Goal: Use online tool/utility: Utilize a website feature to perform a specific function

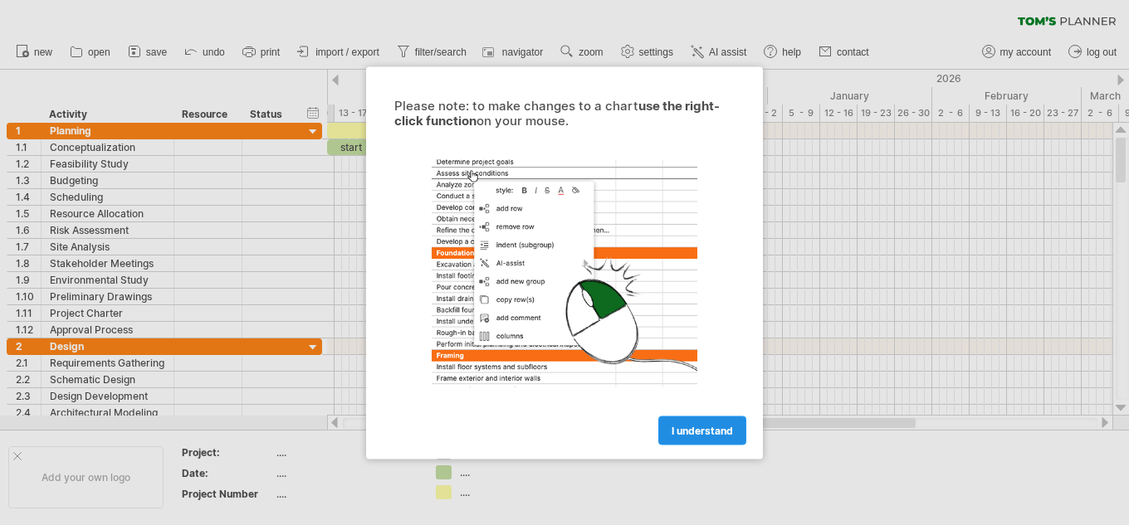
click at [693, 433] on span "I understand" at bounding box center [701, 430] width 61 height 12
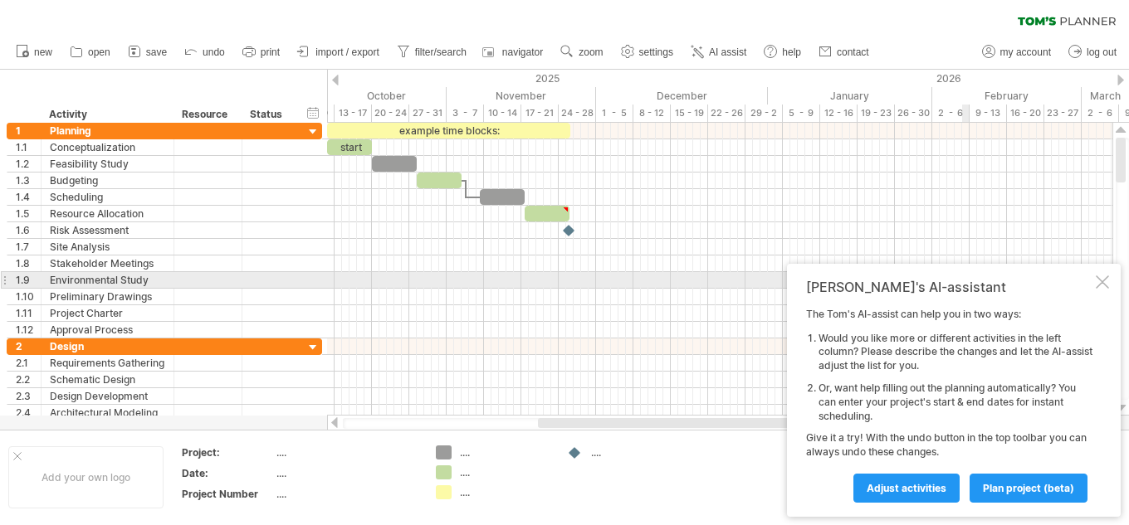
click at [1107, 284] on div at bounding box center [1101, 282] width 13 height 13
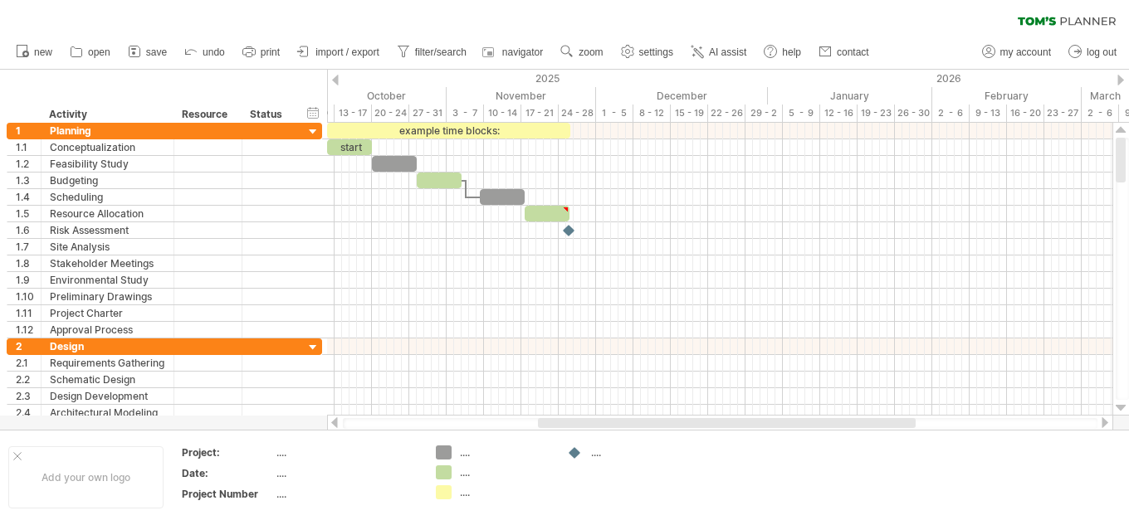
click at [334, 80] on div at bounding box center [335, 80] width 7 height 11
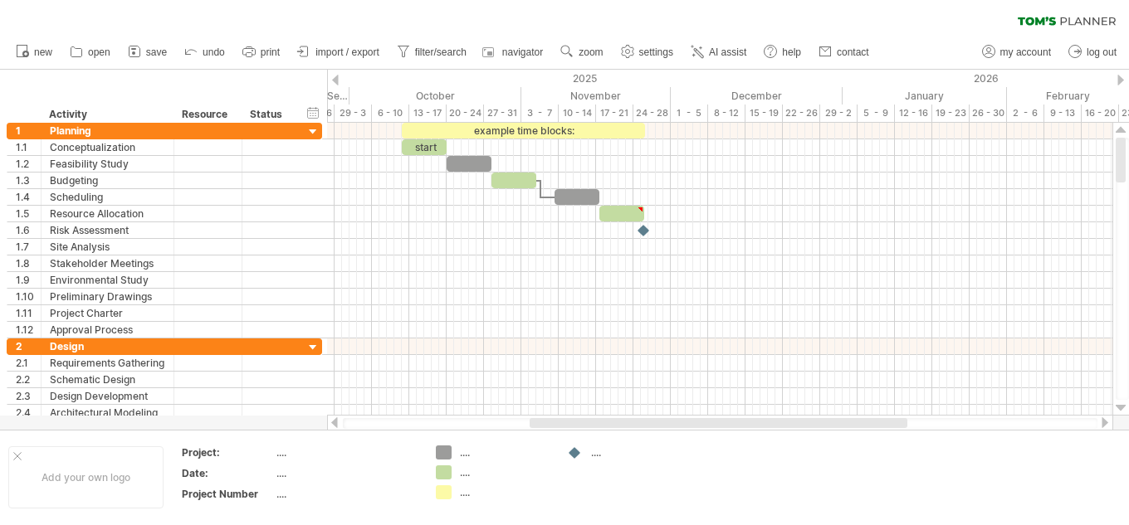
click at [334, 80] on div at bounding box center [335, 80] width 7 height 11
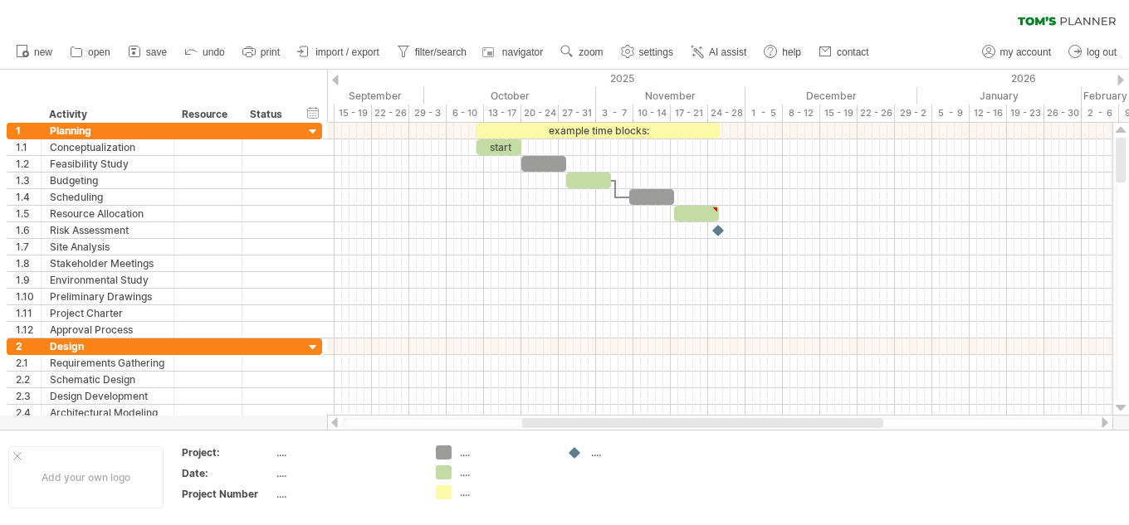
click at [334, 80] on div at bounding box center [335, 80] width 7 height 11
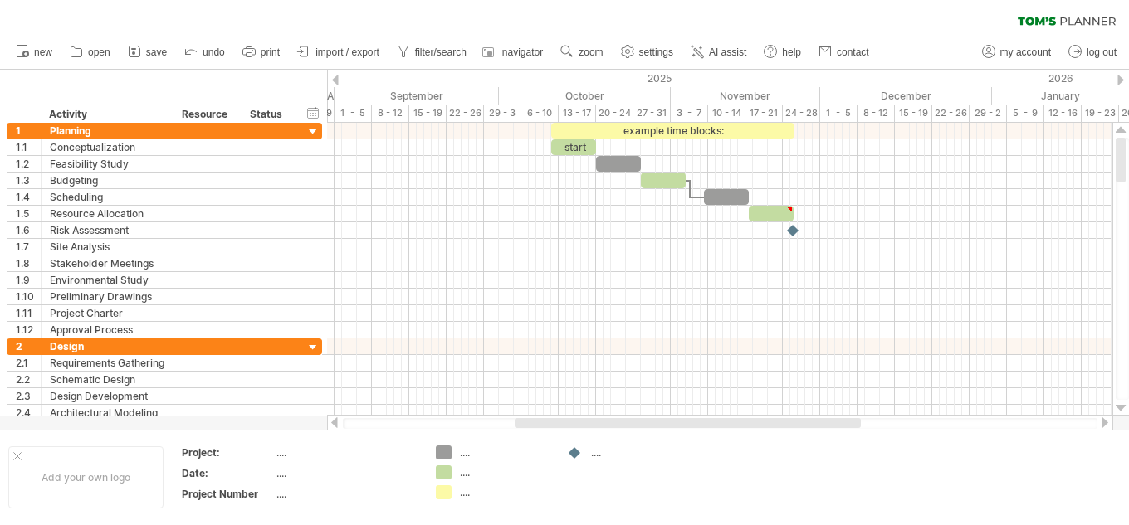
click at [334, 80] on div at bounding box center [335, 80] width 7 height 11
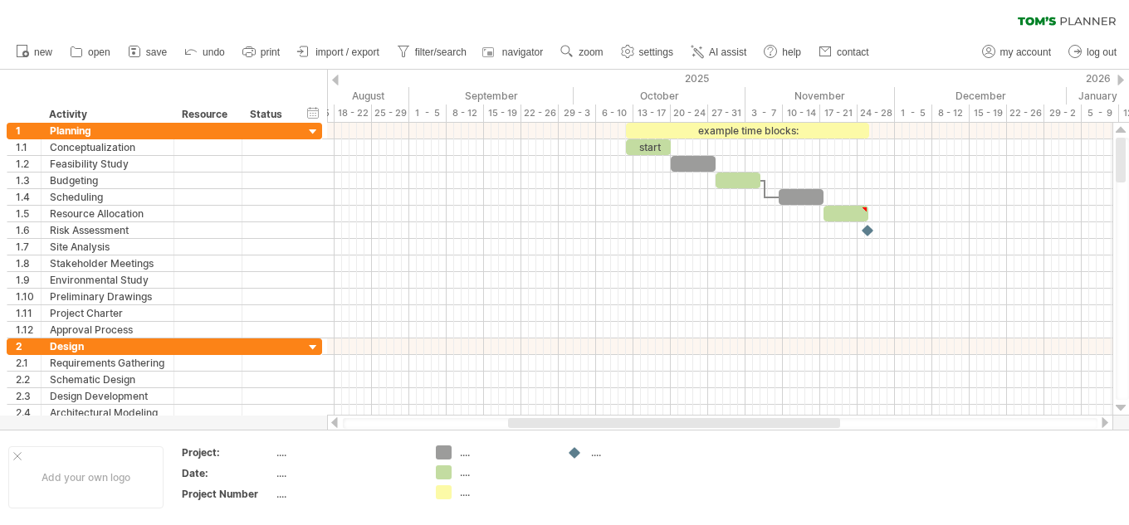
click at [334, 80] on div at bounding box center [335, 80] width 7 height 11
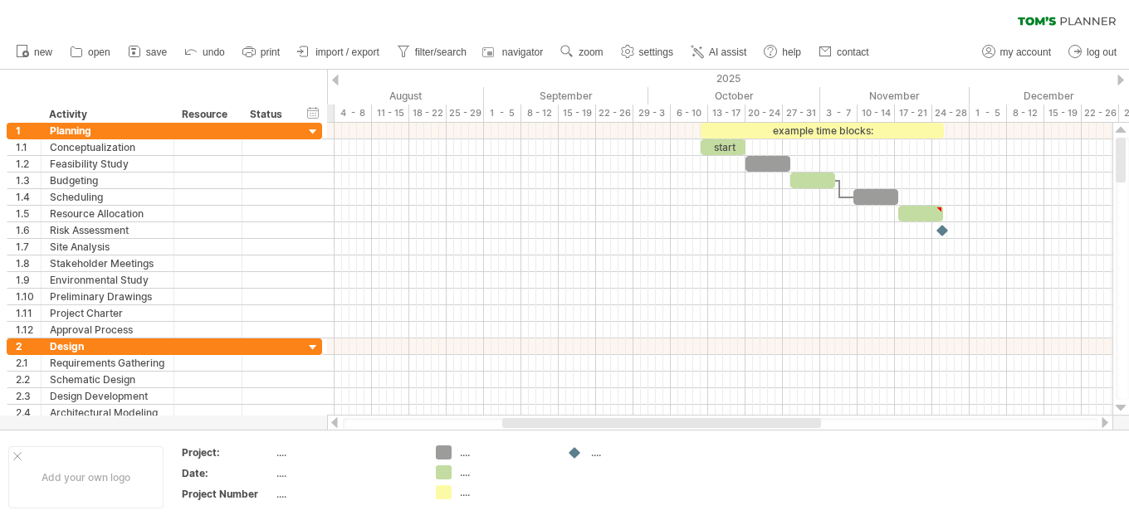
click at [334, 80] on div at bounding box center [335, 80] width 7 height 11
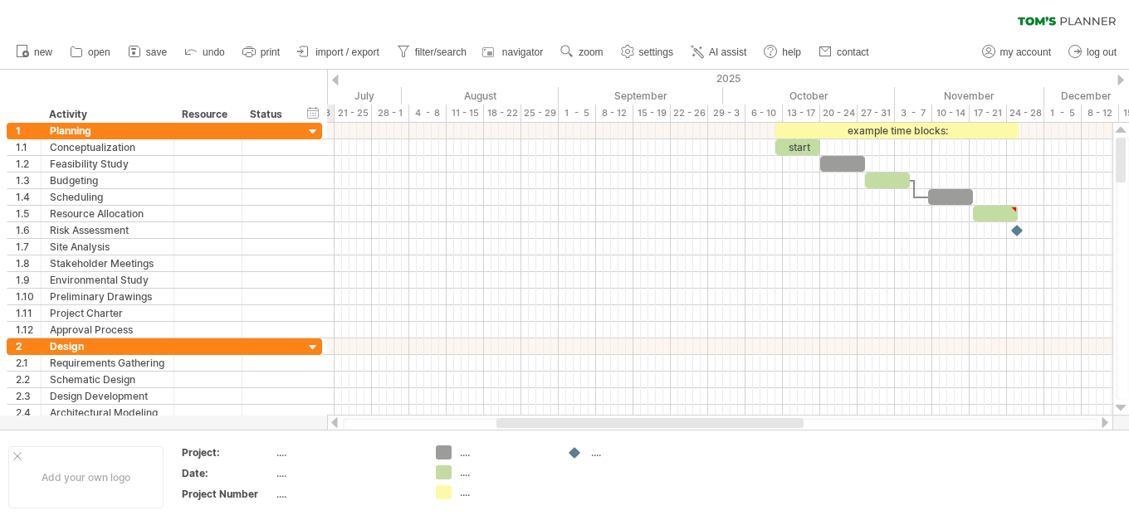
click at [334, 80] on div at bounding box center [335, 80] width 7 height 11
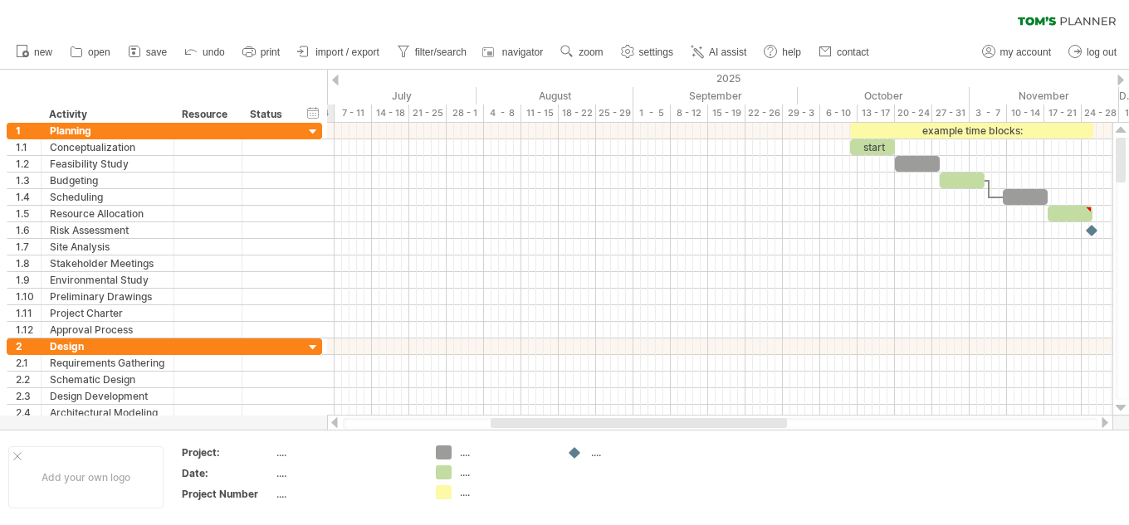
click at [334, 80] on div at bounding box center [335, 80] width 7 height 11
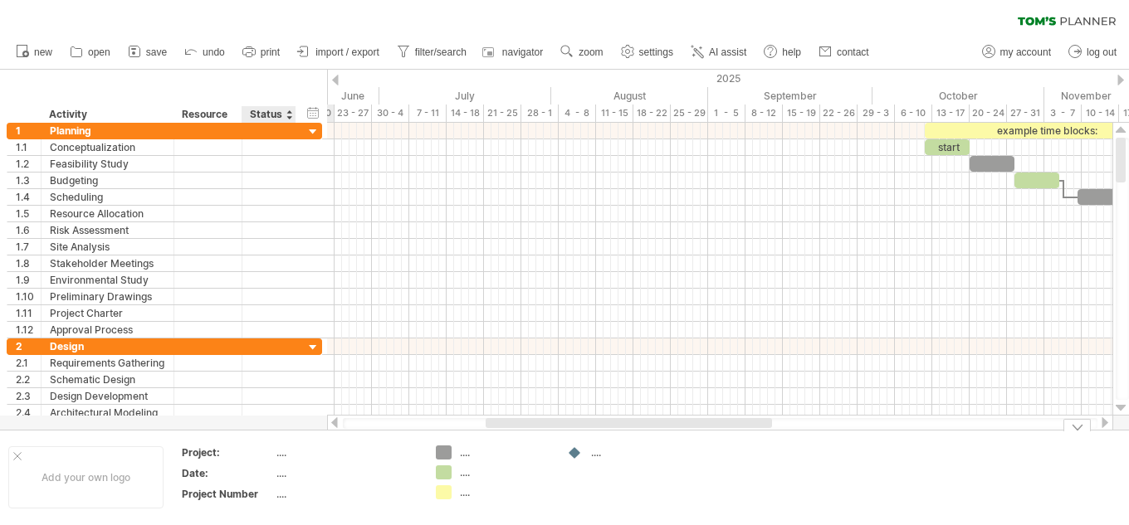
click at [282, 455] on div "...." at bounding box center [345, 453] width 139 height 14
click at [318, 134] on div at bounding box center [313, 132] width 16 height 16
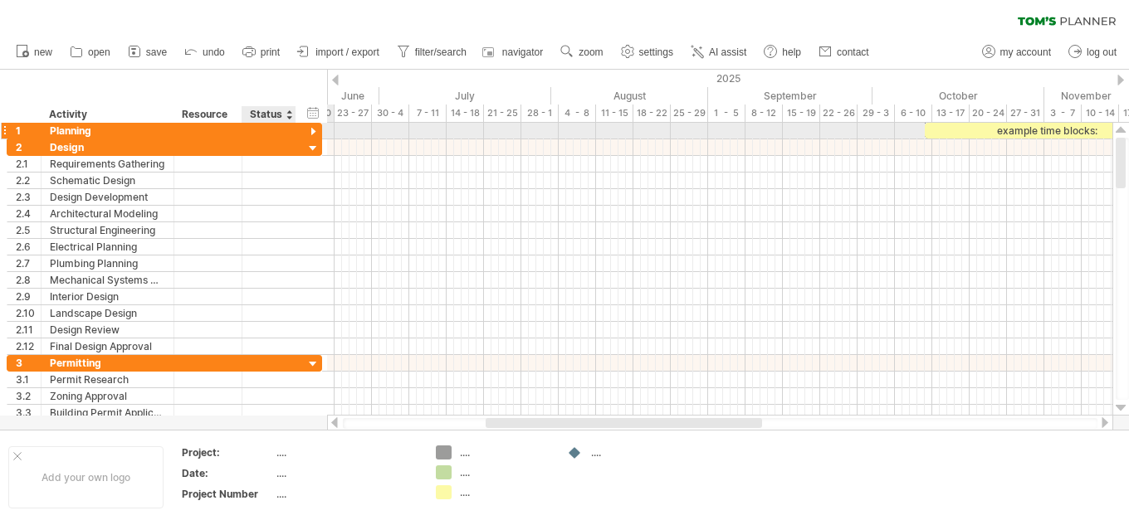
click at [318, 134] on div at bounding box center [313, 132] width 16 height 16
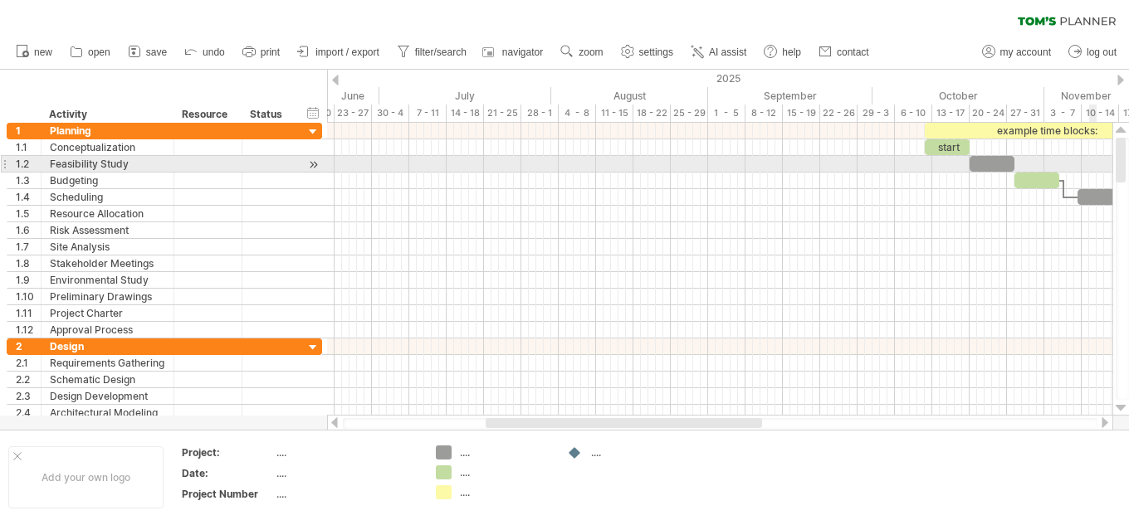
click at [1120, 160] on div at bounding box center [1120, 160] width 10 height 45
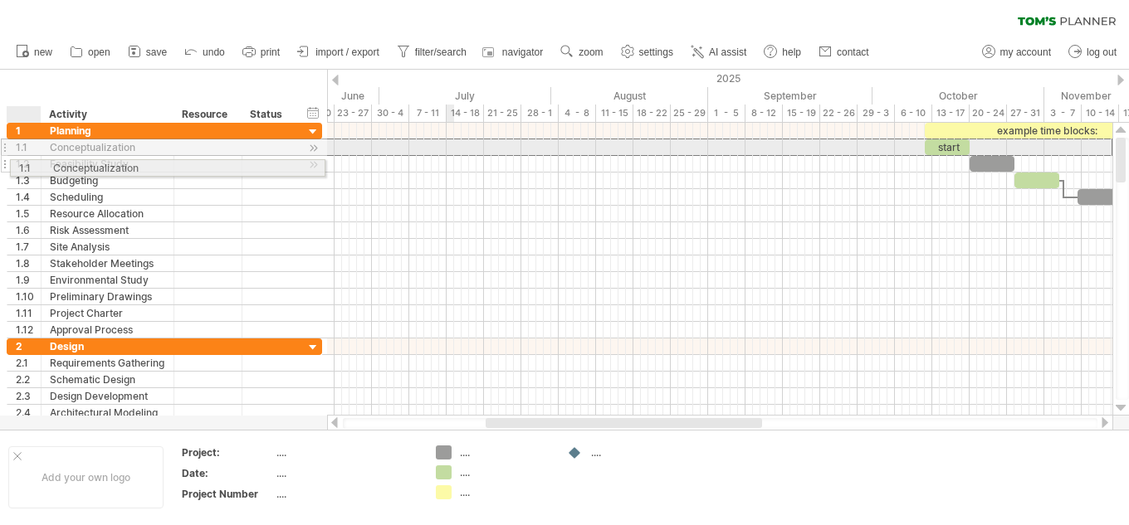
drag, startPoint x: 47, startPoint y: 147, endPoint x: 46, endPoint y: 165, distance: 18.3
click at [46, 165] on div "**********" at bounding box center [164, 231] width 315 height 216
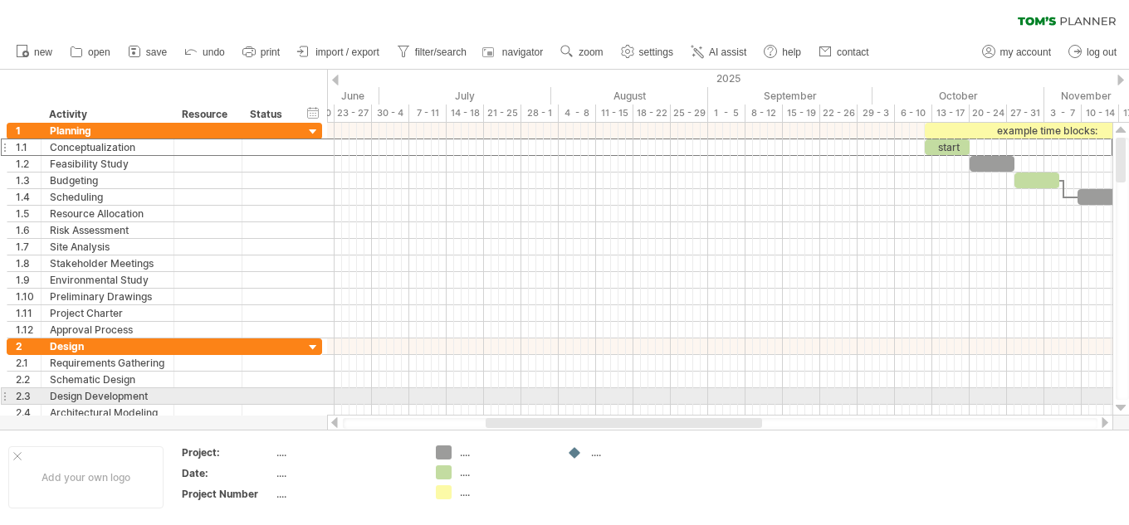
click at [1119, 402] on div at bounding box center [1120, 408] width 11 height 13
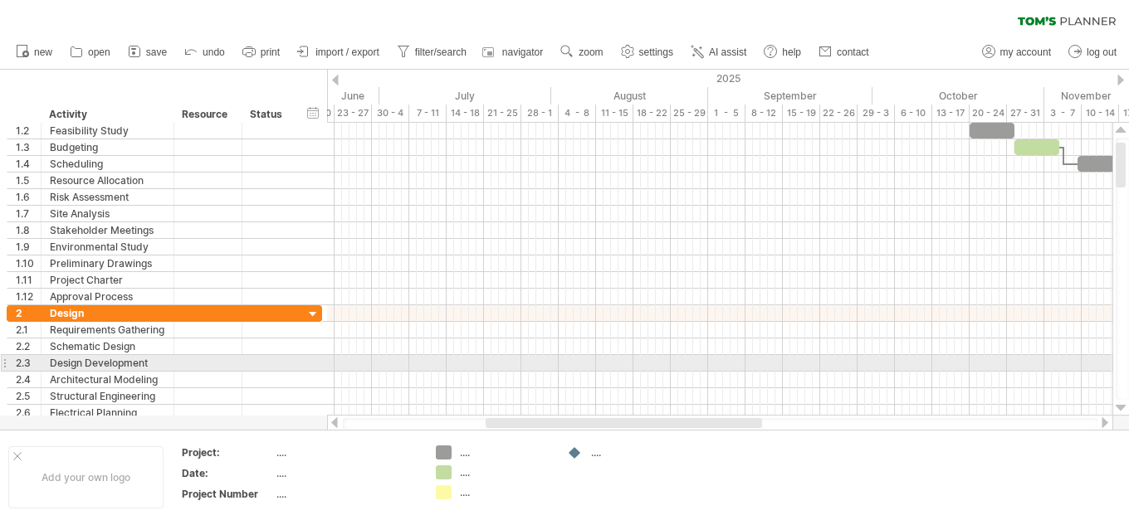
click at [1119, 402] on div at bounding box center [1120, 408] width 11 height 13
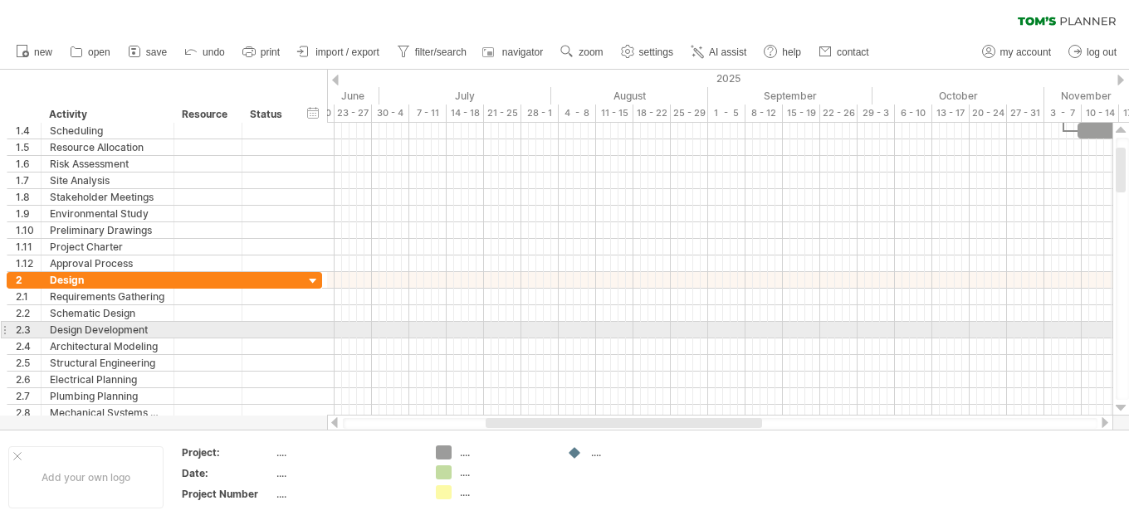
click at [1119, 402] on div at bounding box center [1120, 408] width 11 height 13
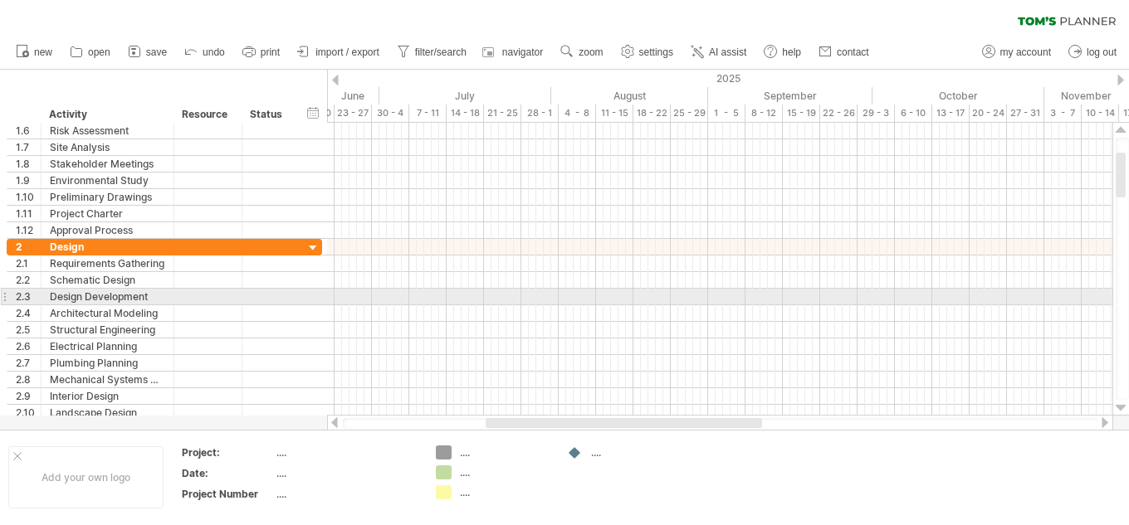
click at [1119, 402] on div at bounding box center [1120, 408] width 11 height 13
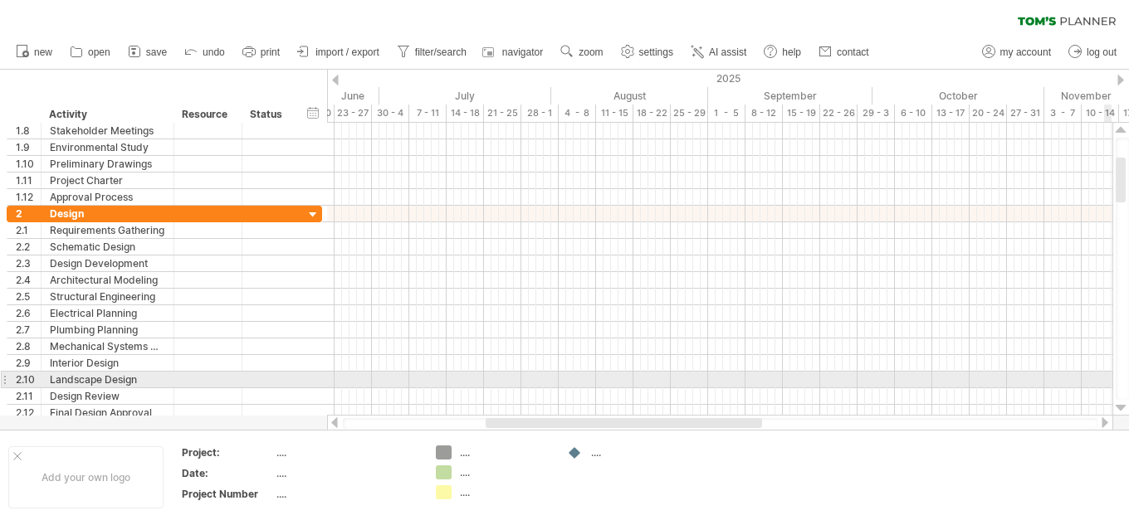
drag, startPoint x: 1114, startPoint y: 186, endPoint x: 1128, endPoint y: 388, distance: 202.2
click at [1128, 388] on div at bounding box center [1120, 269] width 17 height 293
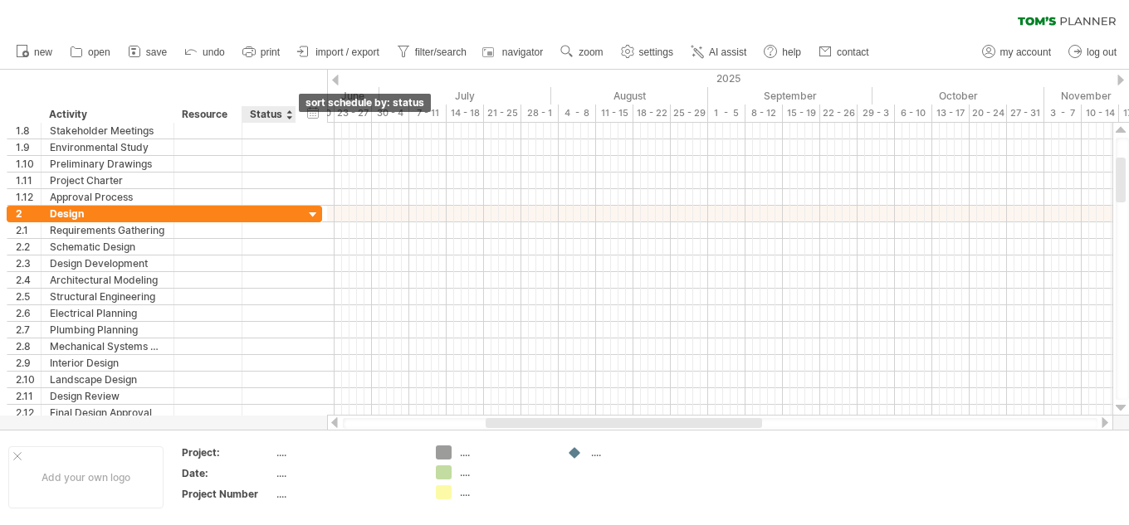
click at [289, 115] on div at bounding box center [288, 114] width 7 height 17
click at [217, 114] on div "Resource" at bounding box center [207, 114] width 51 height 17
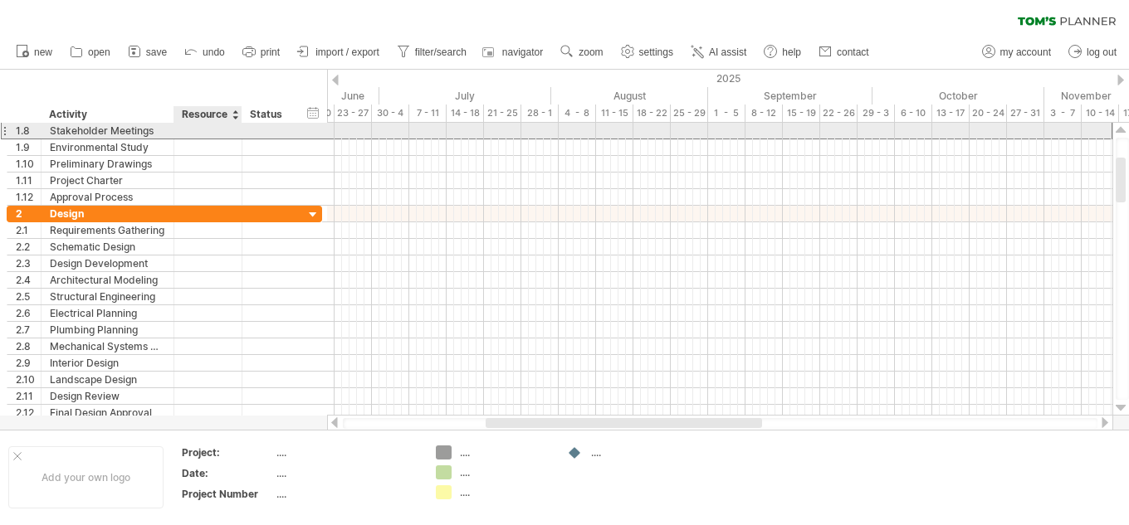
click at [217, 127] on div at bounding box center [208, 131] width 51 height 16
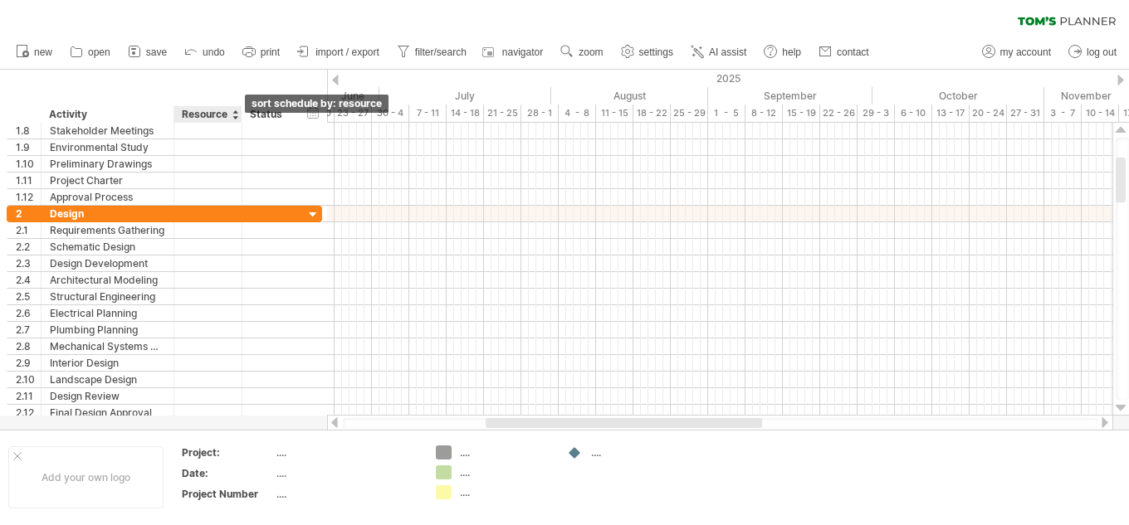
click at [235, 115] on div at bounding box center [235, 114] width 7 height 17
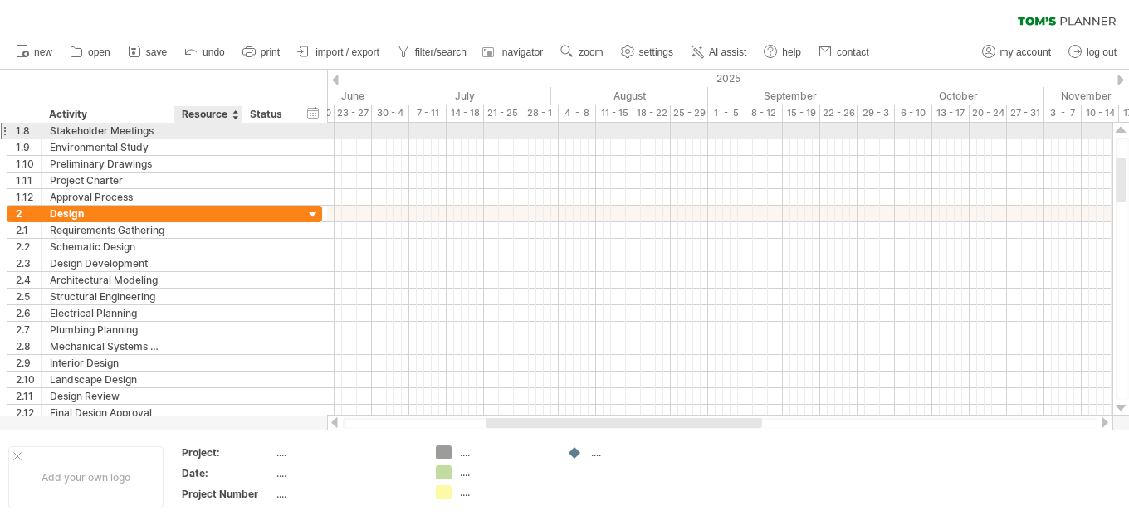
click at [210, 129] on div at bounding box center [208, 131] width 51 height 16
click at [281, 126] on div at bounding box center [269, 131] width 37 height 16
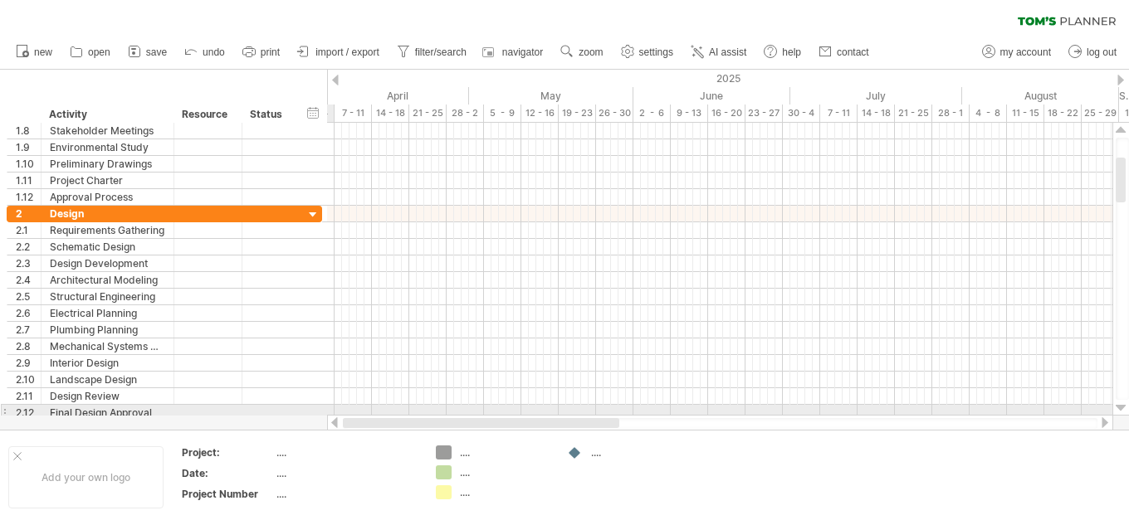
drag, startPoint x: 509, startPoint y: 427, endPoint x: 325, endPoint y: 406, distance: 184.6
click at [325, 406] on div "Trying to reach [DOMAIN_NAME] Connected again... 0% clear filter new 1" at bounding box center [564, 262] width 1129 height 525
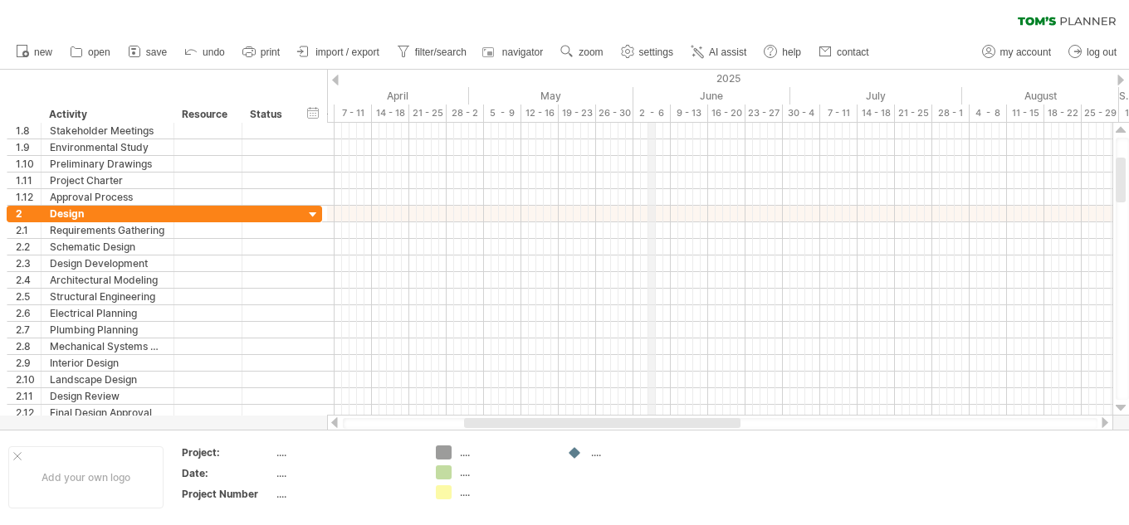
click at [650, 90] on div "June" at bounding box center [711, 95] width 157 height 17
click at [716, 116] on div "16 - 20" at bounding box center [726, 113] width 37 height 17
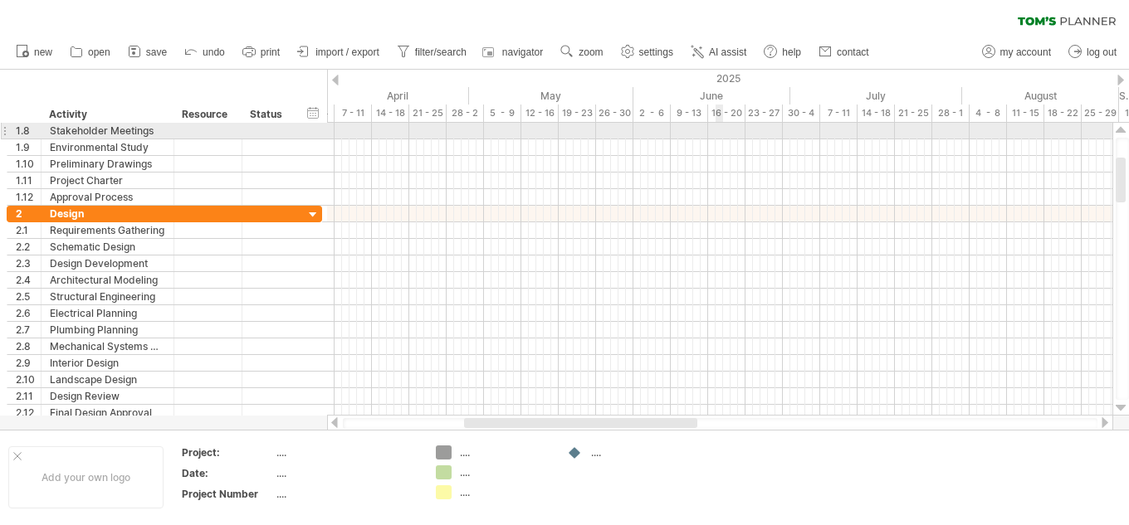
click at [716, 129] on div at bounding box center [719, 131] width 785 height 17
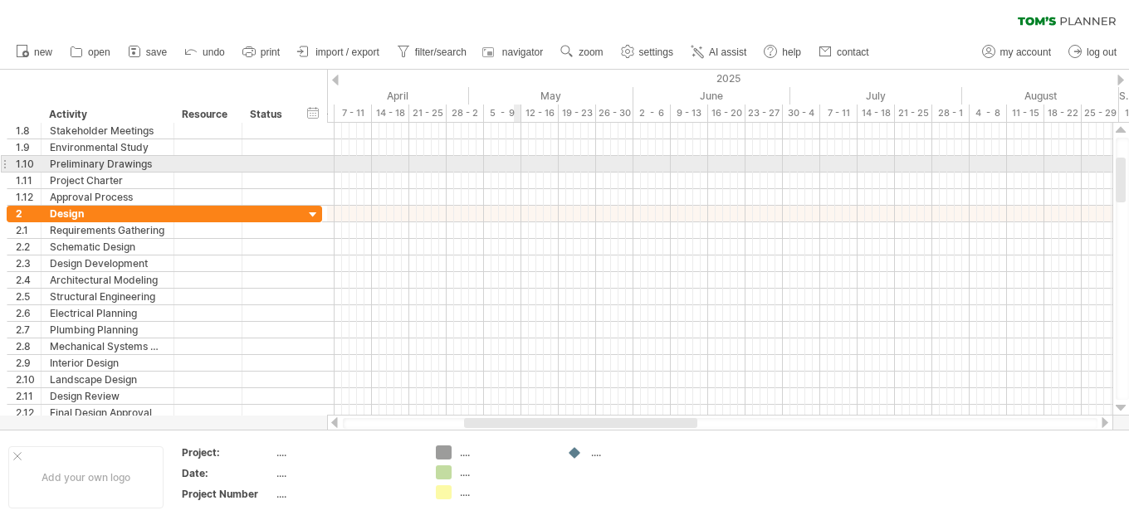
click at [520, 172] on div at bounding box center [719, 164] width 785 height 17
